Goal: Task Accomplishment & Management: Manage account settings

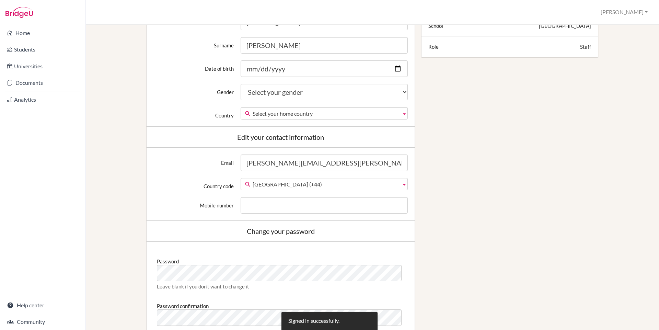
scroll to position [240, 0]
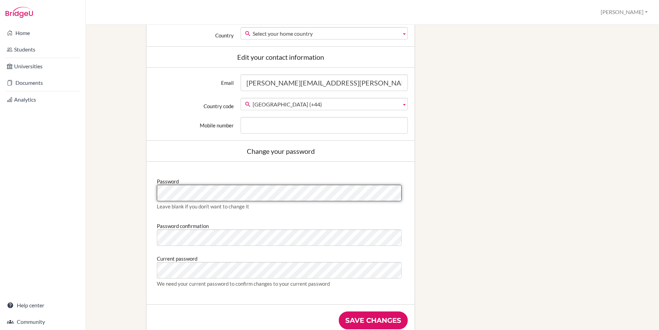
click at [149, 192] on div "Password Leave blank if you don’t want to change it Password confirmation Curre…" at bounding box center [281, 233] width 268 height 143
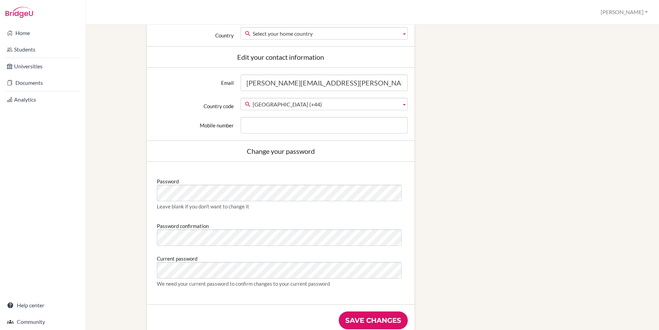
drag, startPoint x: 154, startPoint y: 192, endPoint x: 124, endPoint y: 169, distance: 37.5
click at [124, 169] on div "Edit profile Signed in successfully. Change your profile pic Choose file Edit y…" at bounding box center [373, 78] width 550 height 544
click at [26, 34] on link "Home" at bounding box center [42, 33] width 83 height 14
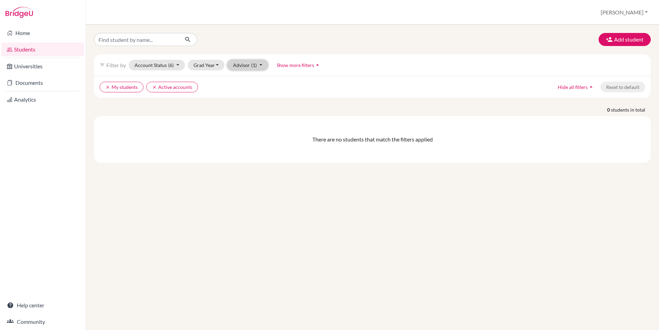
click at [260, 64] on button "Advisor (1)" at bounding box center [247, 65] width 41 height 11
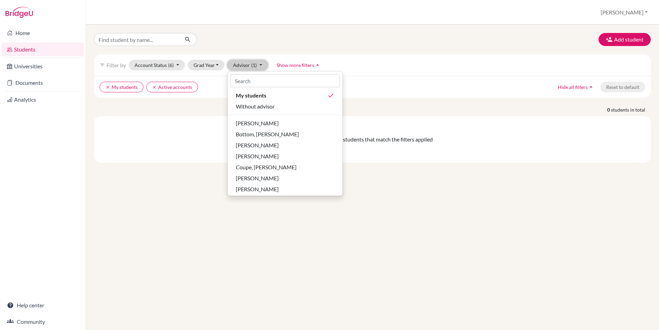
click at [260, 64] on button "Advisor (1)" at bounding box center [247, 65] width 41 height 11
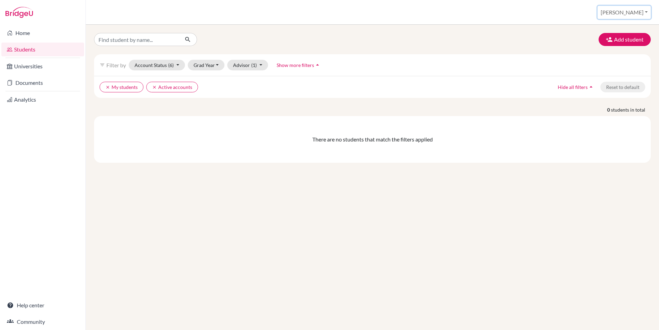
click at [645, 11] on button "[PERSON_NAME]" at bounding box center [624, 12] width 53 height 13
click at [612, 58] on button "Log out" at bounding box center [601, 55] width 54 height 11
